Goal: Information Seeking & Learning: Learn about a topic

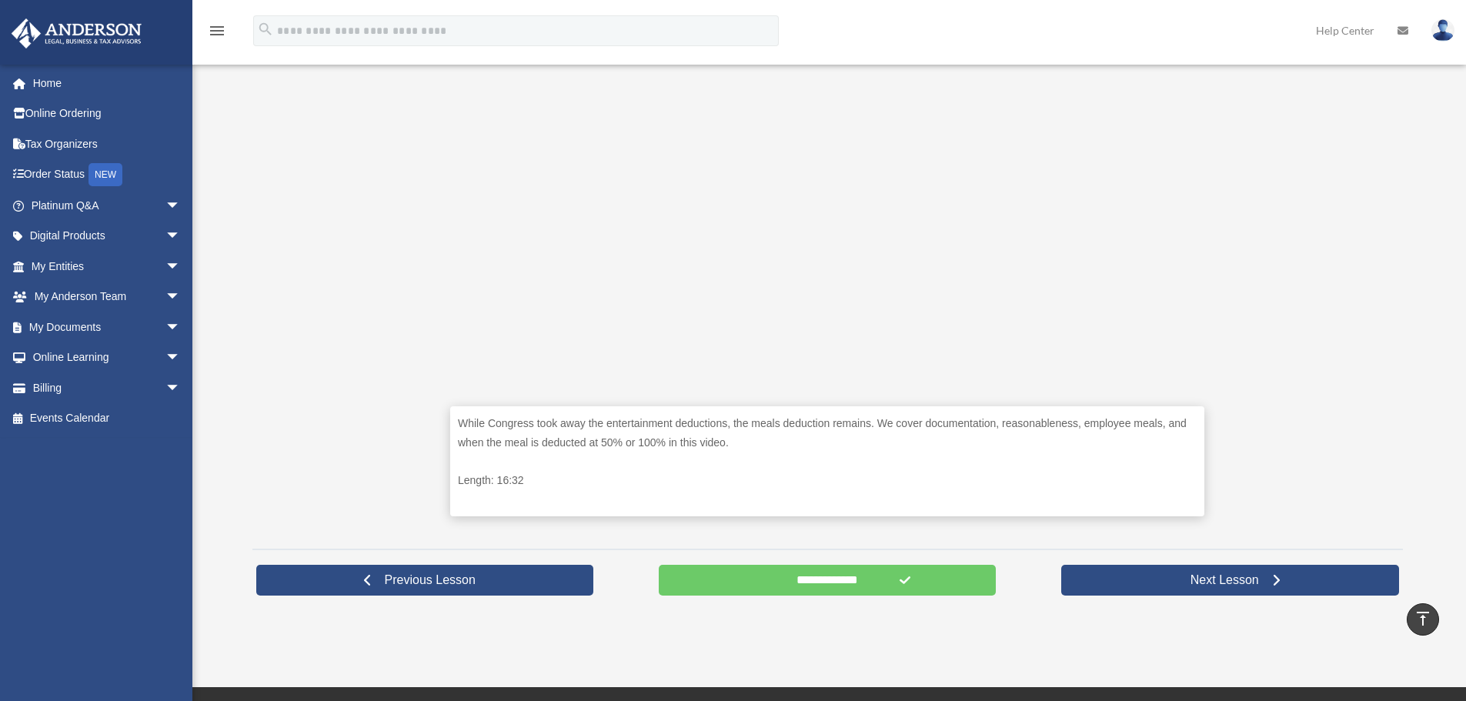
scroll to position [462, 0]
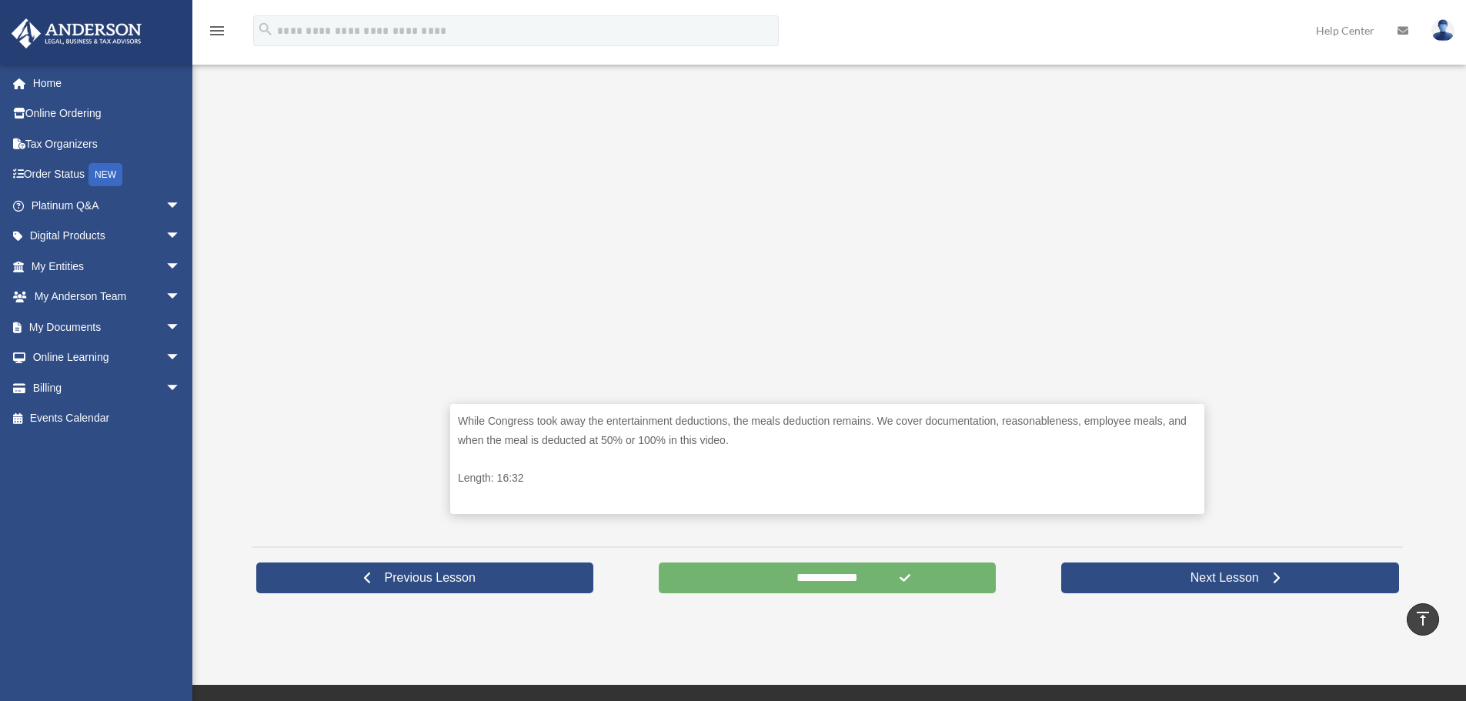
click at [842, 586] on input "**********" at bounding box center [828, 577] width 338 height 31
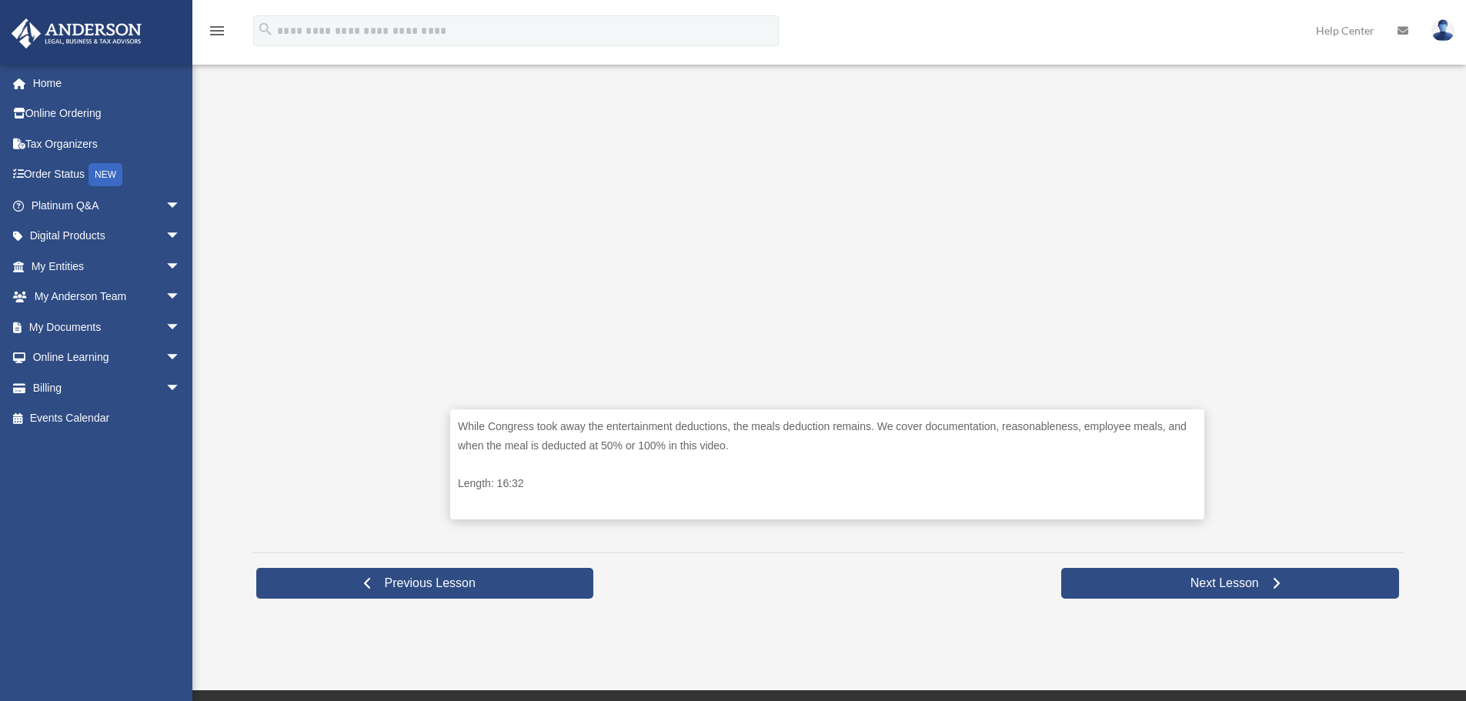
scroll to position [462, 0]
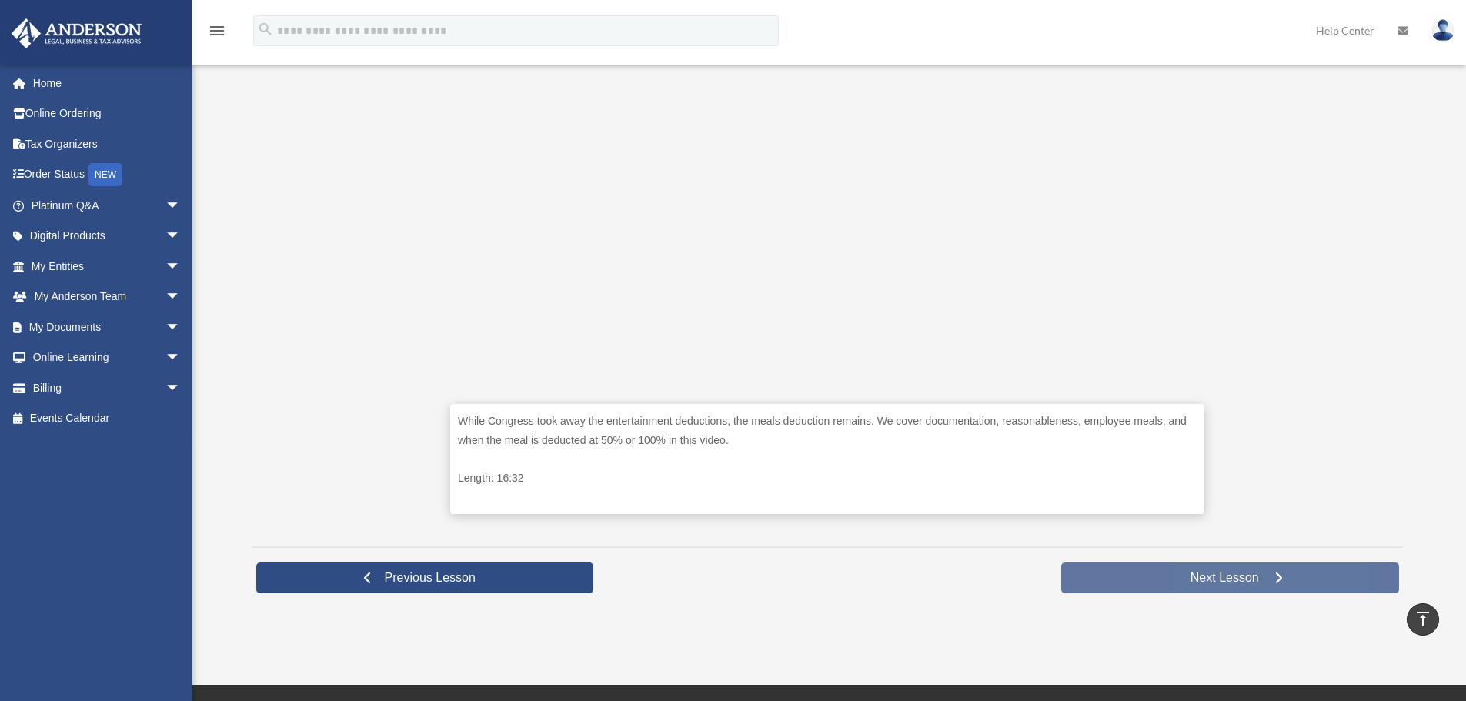
click at [1187, 576] on span "Next Lesson" at bounding box center [1224, 577] width 93 height 15
